Goal: Navigation & Orientation: Find specific page/section

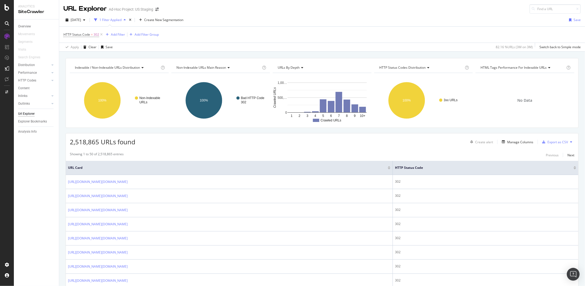
scroll to position [27, 0]
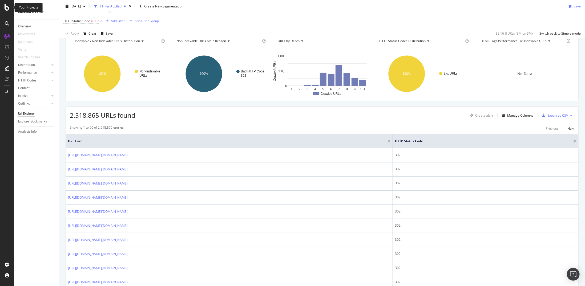
click at [4, 10] on div at bounding box center [7, 7] width 13 height 6
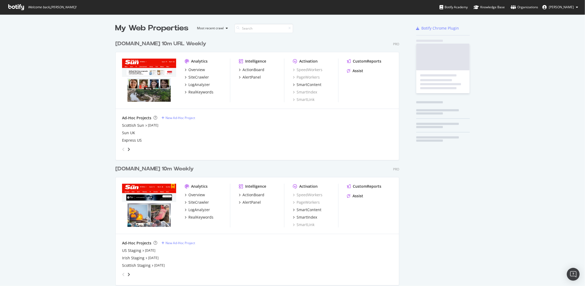
scroll to position [282, 577]
